Goal: Information Seeking & Learning: Check status

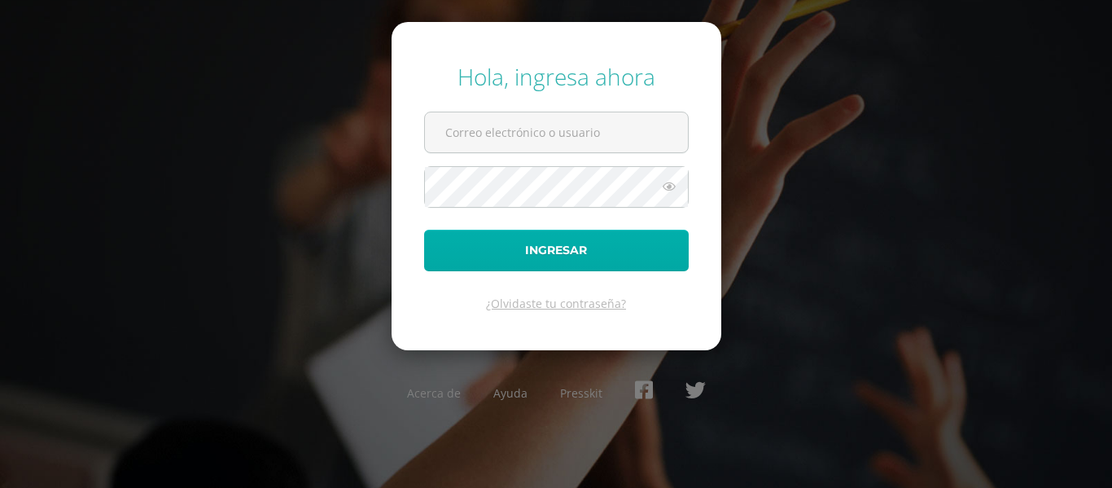
type input "[PERSON_NAME][EMAIL_ADDRESS][DOMAIN_NAME]"
click at [665, 260] on button "Ingresar" at bounding box center [556, 251] width 265 height 42
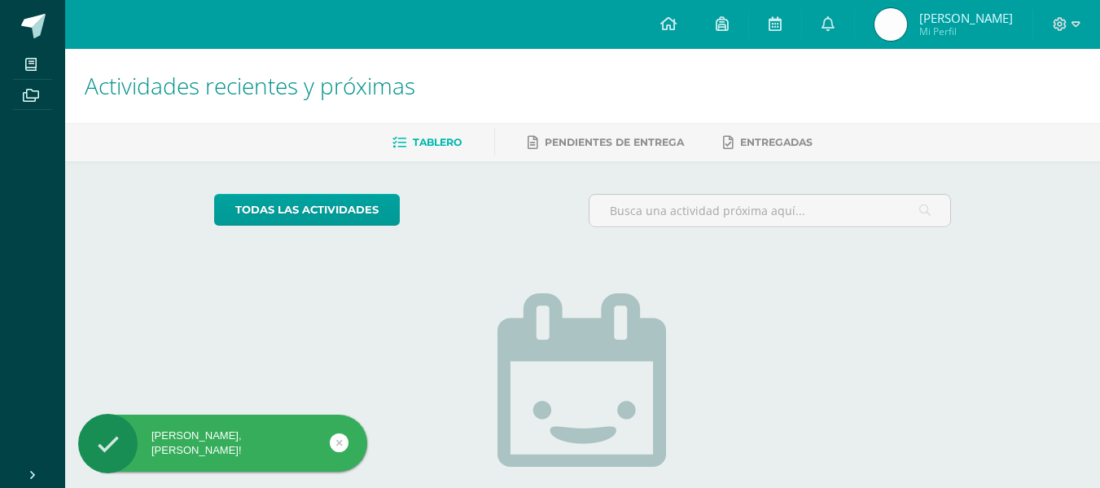
click at [929, 28] on span "Mi Perfil" at bounding box center [966, 31] width 94 height 14
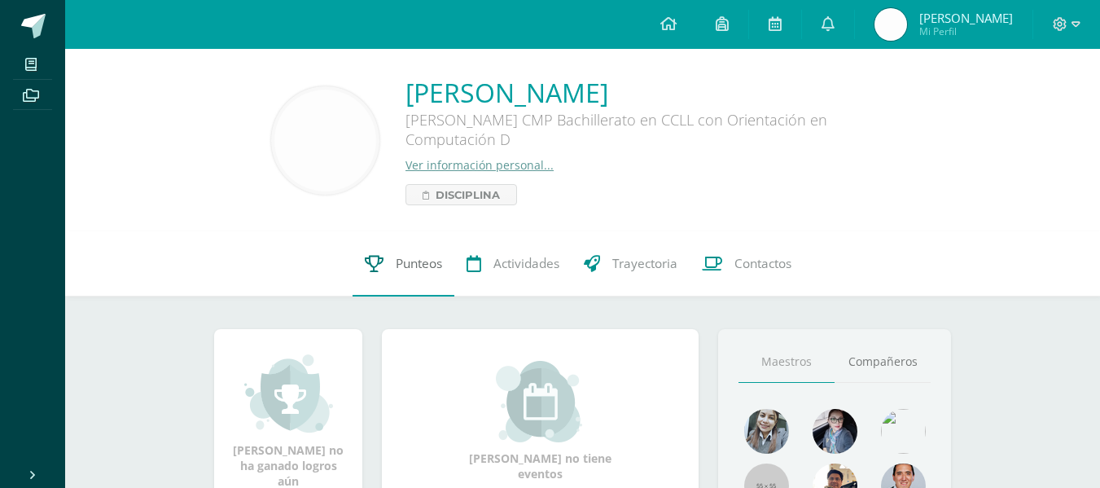
click at [418, 255] on span "Punteos" at bounding box center [419, 263] width 46 height 17
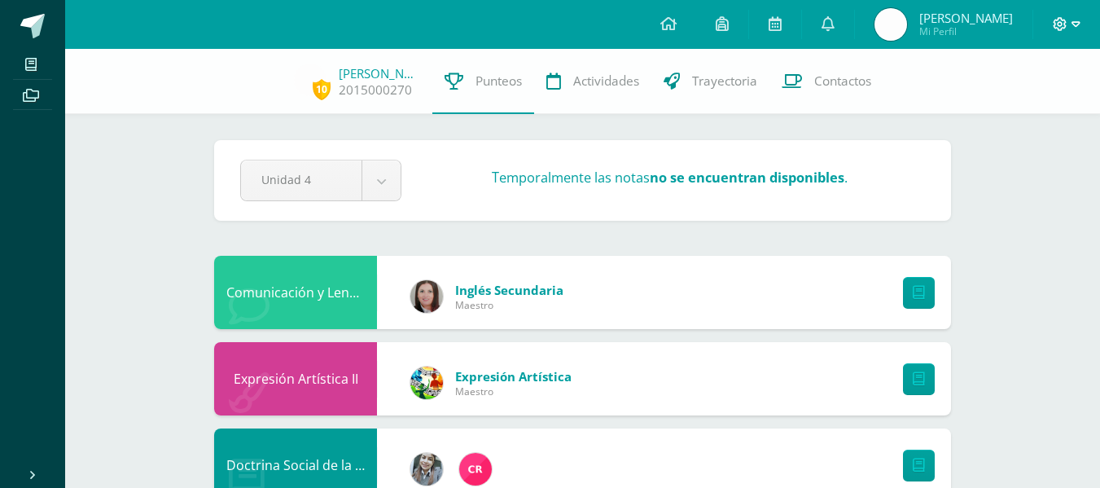
click at [1062, 24] on icon at bounding box center [1060, 24] width 14 height 14
click at [1024, 104] on span "Cerrar sesión" at bounding box center [1024, 110] width 73 height 15
